Goal: Transaction & Acquisition: Purchase product/service

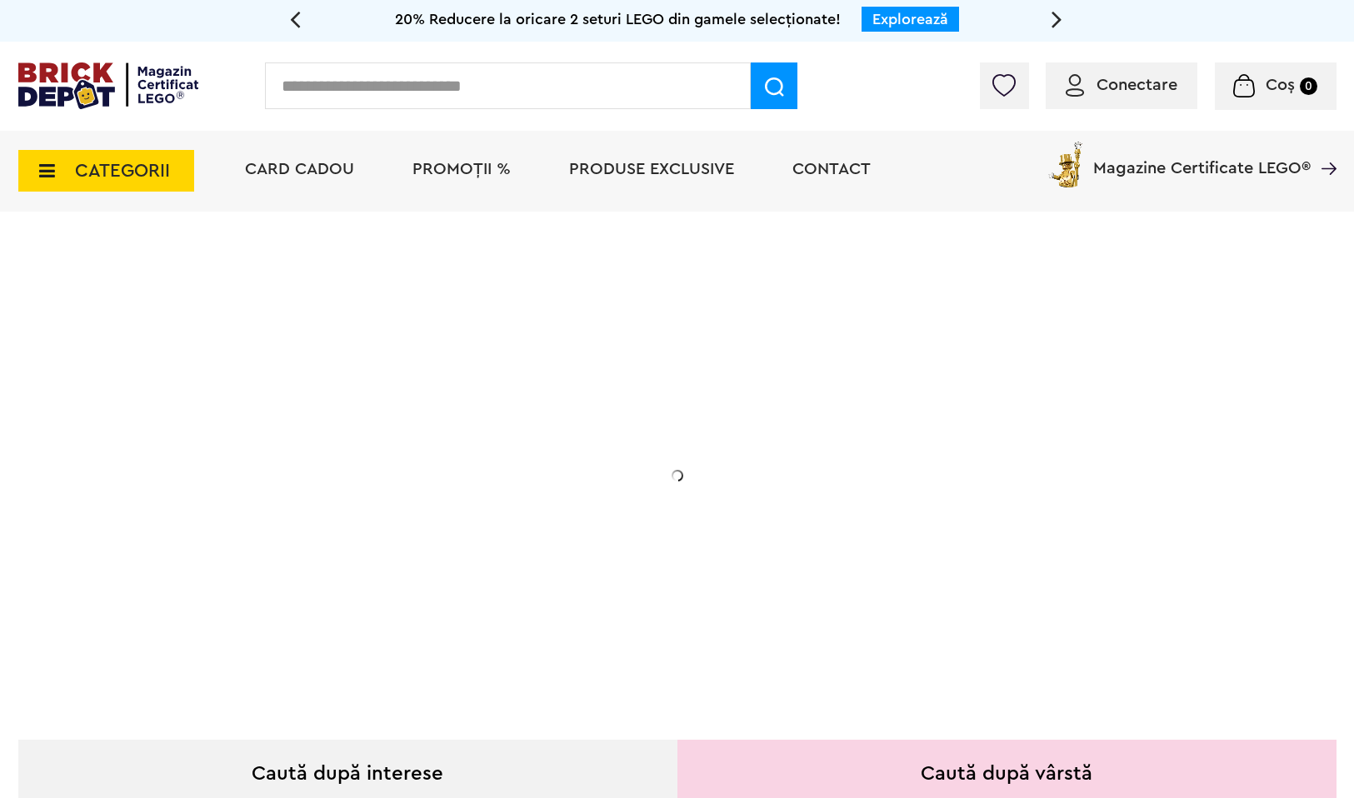
click at [52, 172] on icon at bounding box center [42, 171] width 26 height 18
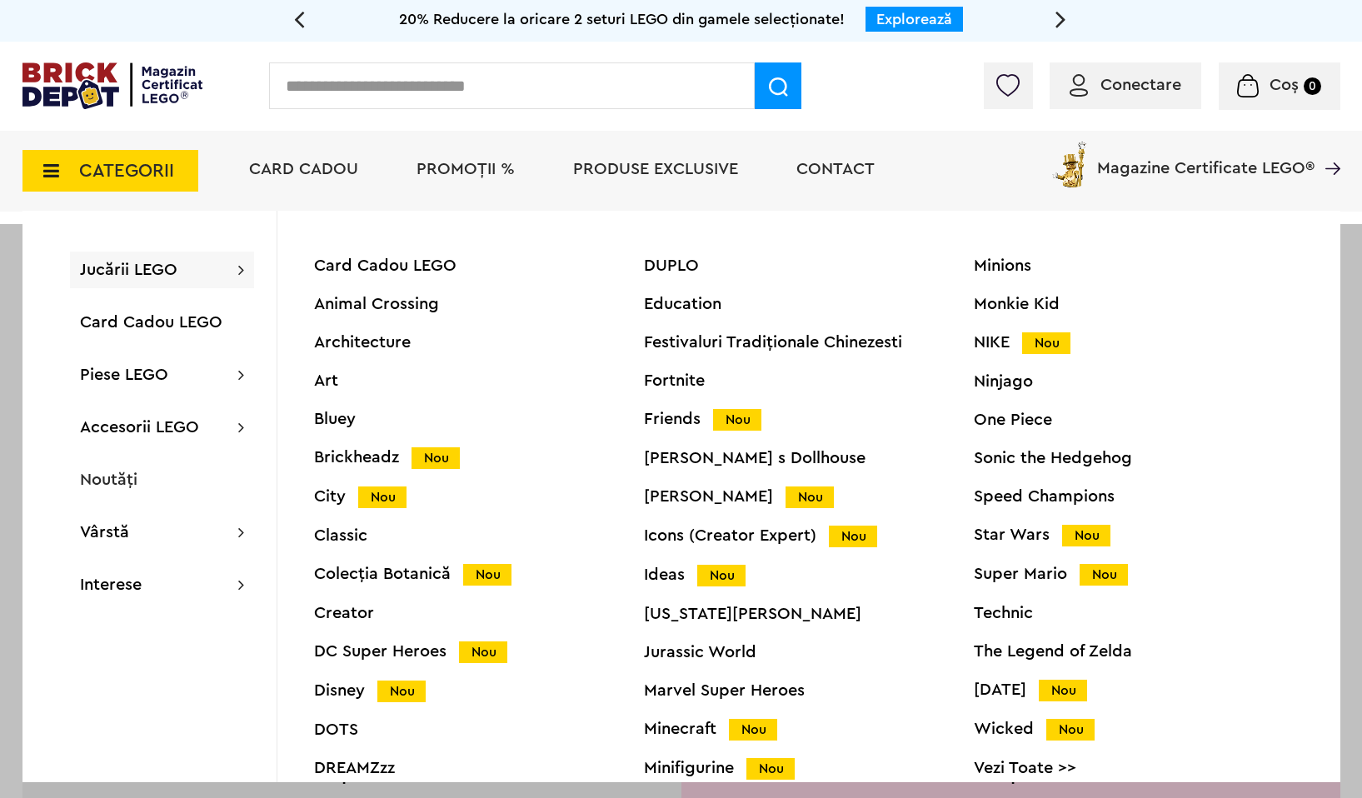
click at [687, 496] on div "Harry Potter Nou" at bounding box center [809, 496] width 330 height 17
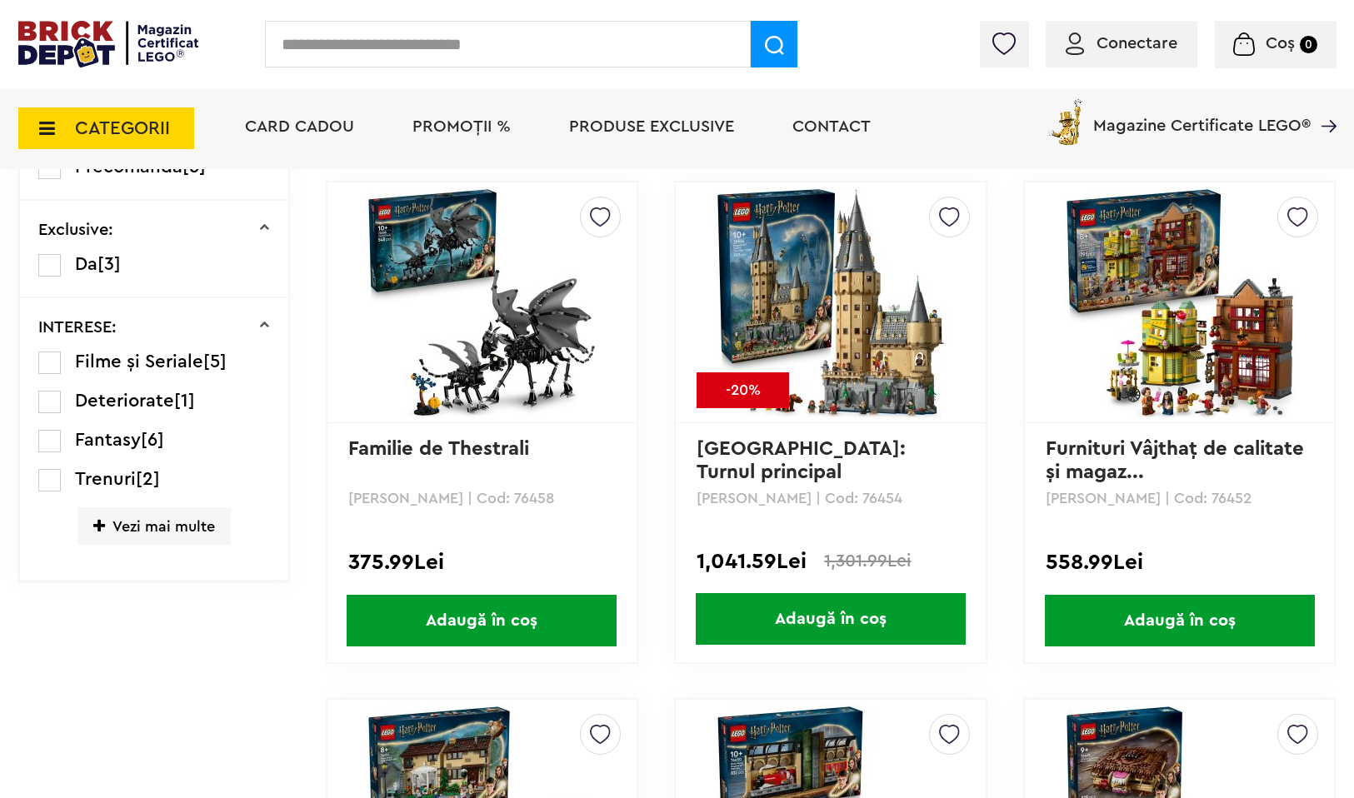
scroll to position [942, 0]
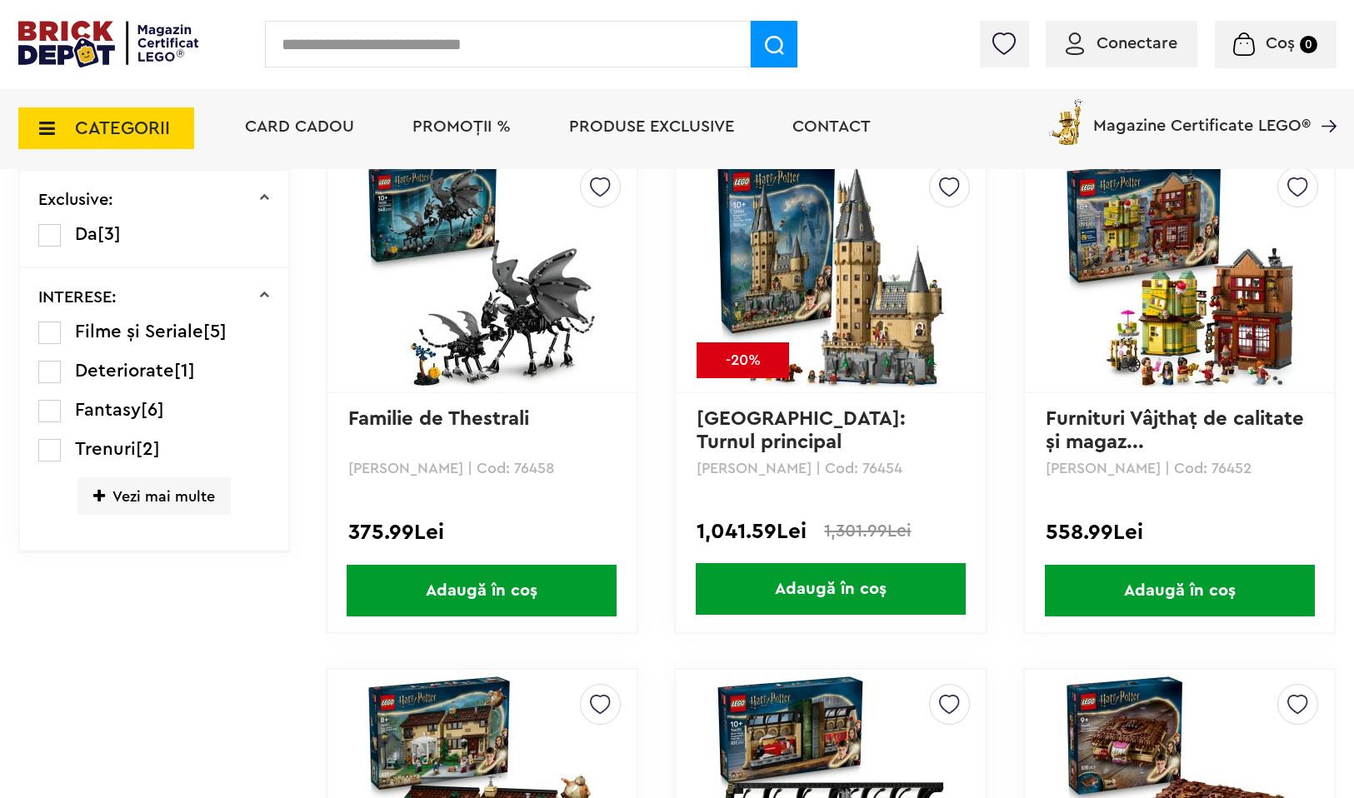
click at [525, 591] on span "Adaugă în coș" at bounding box center [482, 591] width 270 height 52
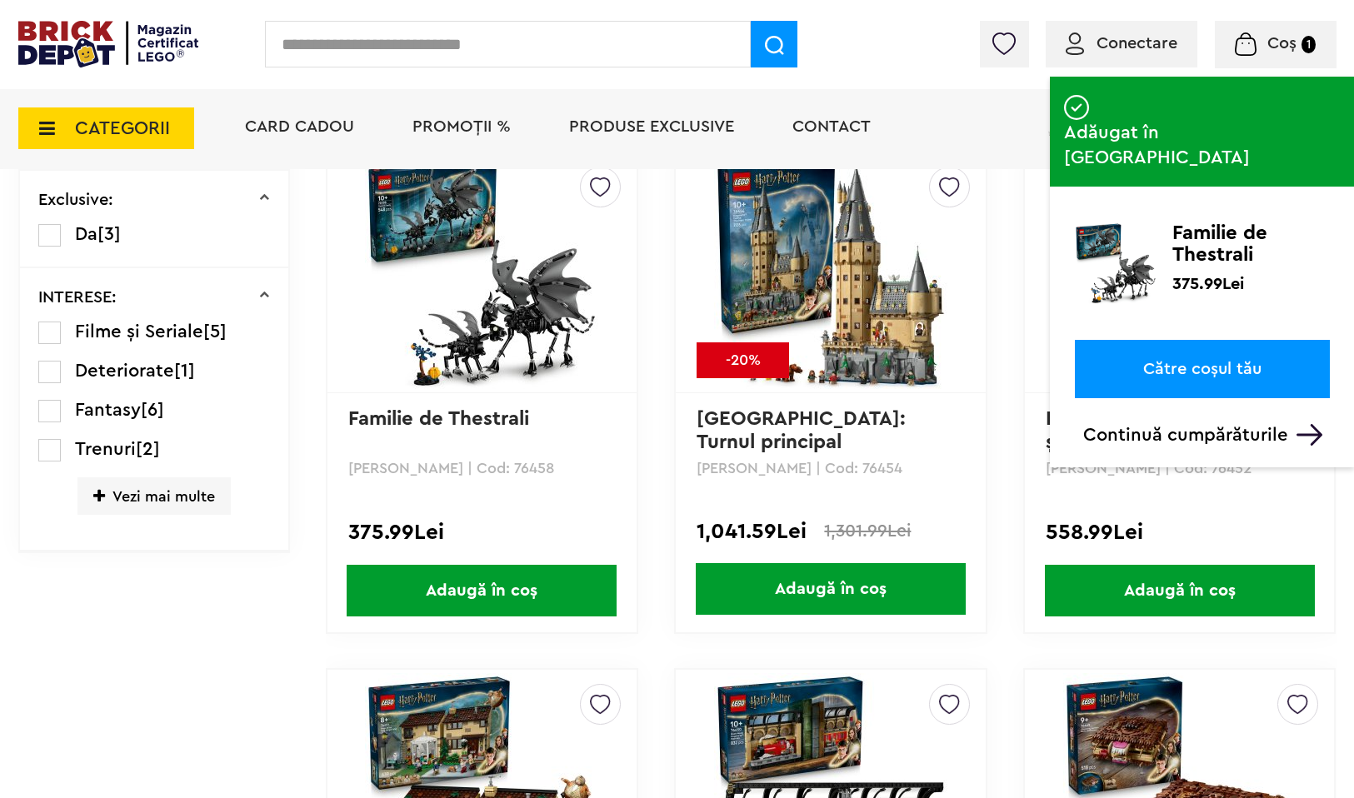
click at [1200, 340] on link "Către coșul tău" at bounding box center [1201, 369] width 255 height 58
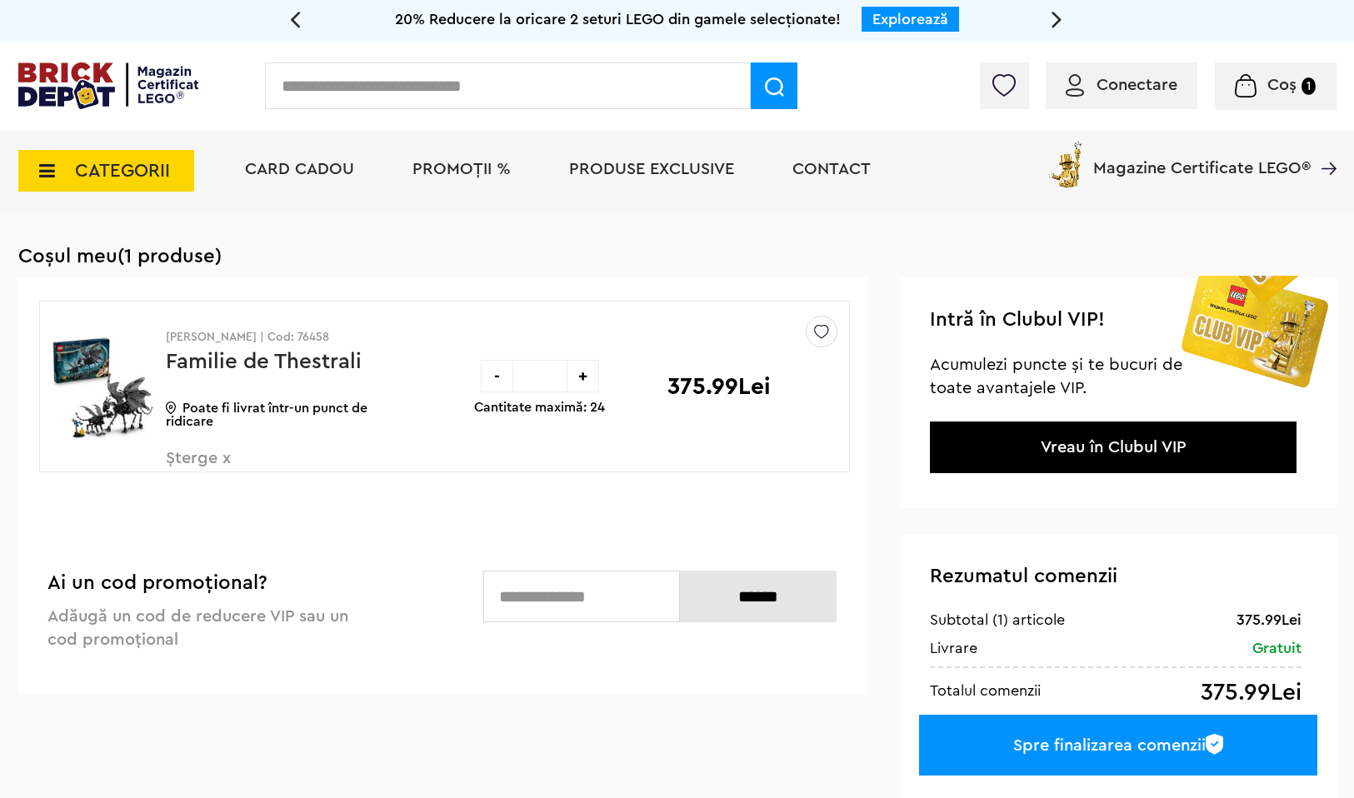
click at [201, 458] on span "Șterge x" at bounding box center [264, 468] width 196 height 36
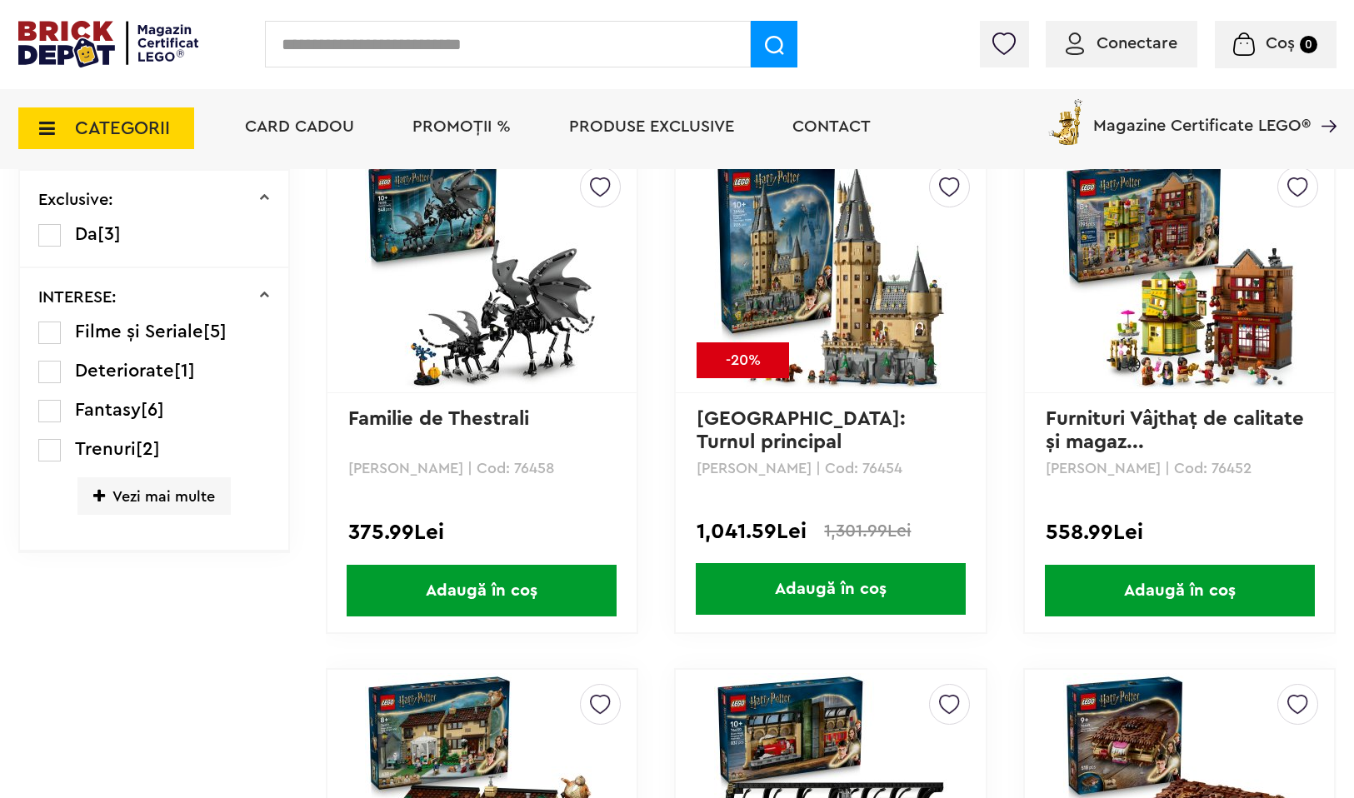
click at [593, 337] on img at bounding box center [481, 272] width 233 height 233
